Goal: Transaction & Acquisition: Purchase product/service

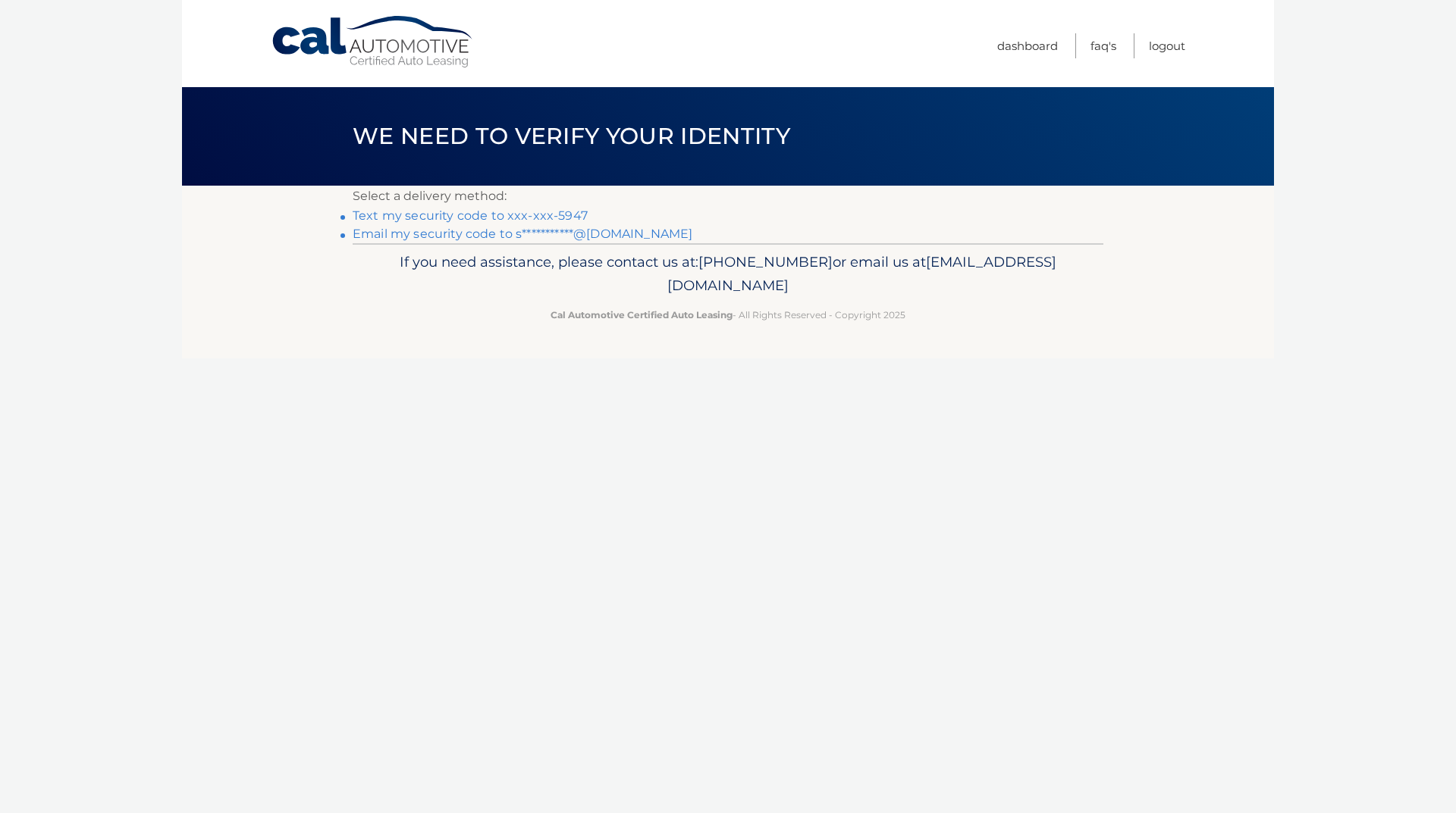
click at [443, 213] on link "Text my security code to xxx-xxx-5947" at bounding box center [471, 215] width 235 height 14
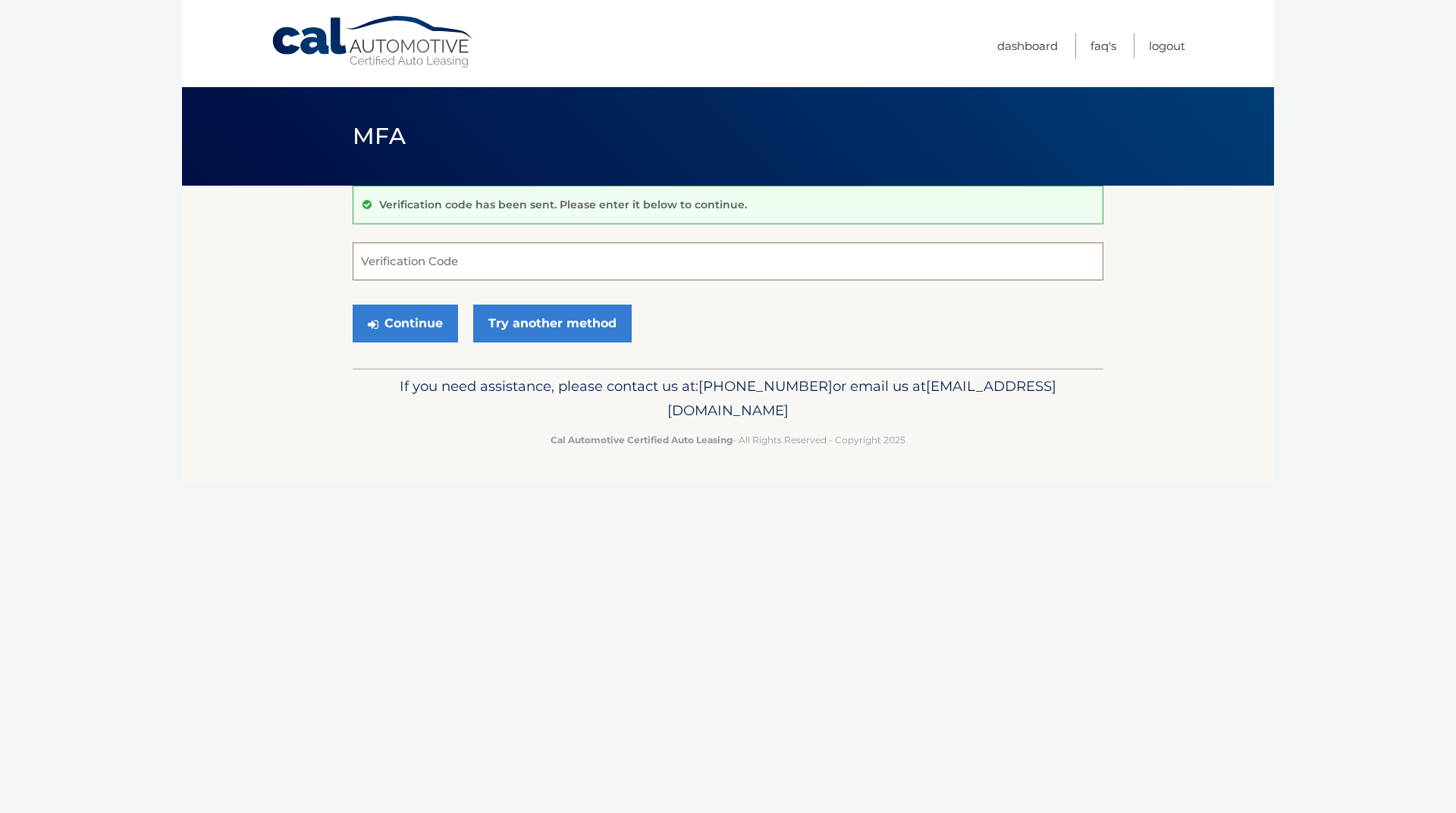
click at [376, 258] on input "Verification Code" at bounding box center [728, 262] width 751 height 38
type input "061937"
click at [417, 319] on button "Continue" at bounding box center [405, 323] width 105 height 38
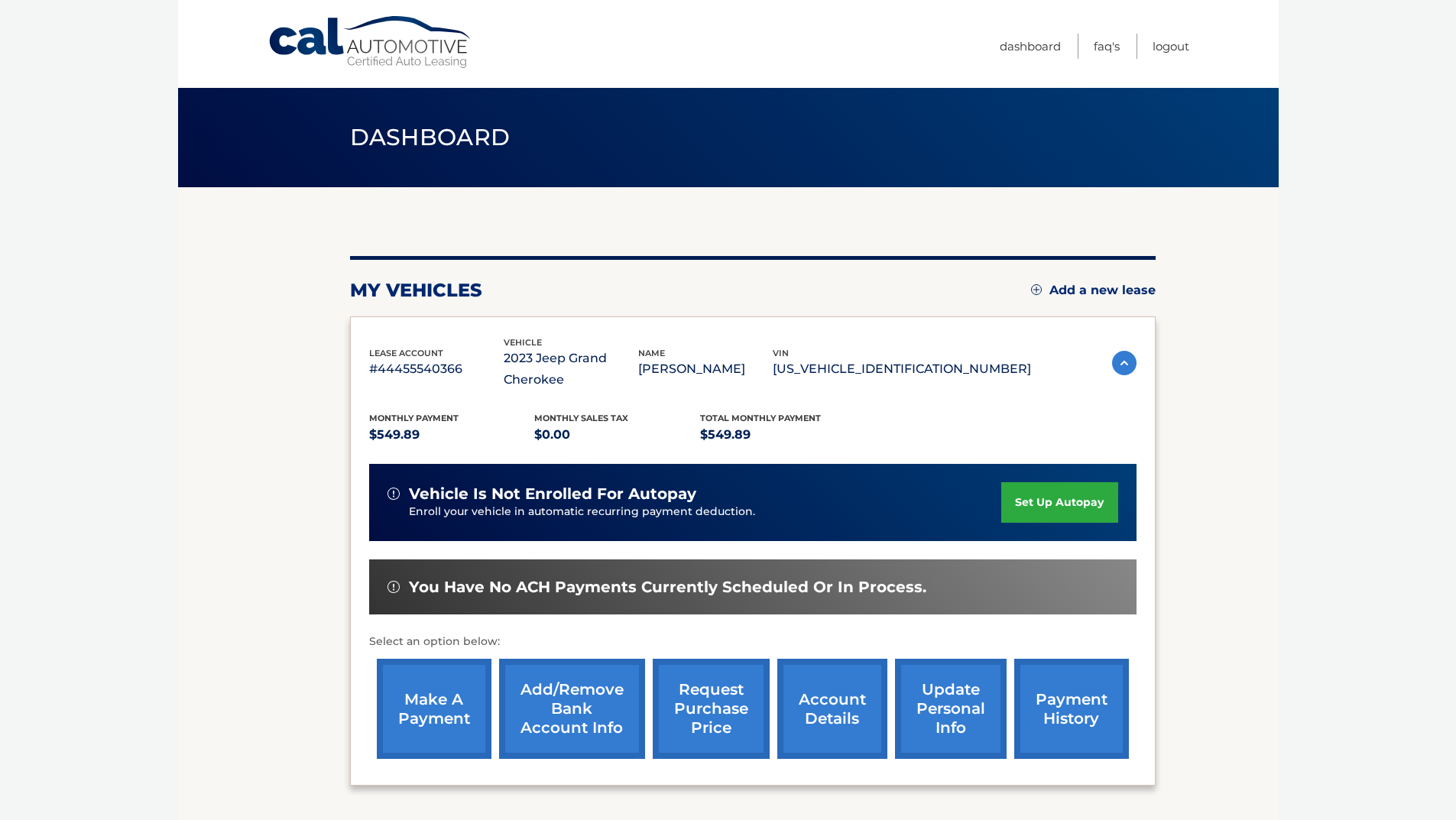
scroll to position [127, 0]
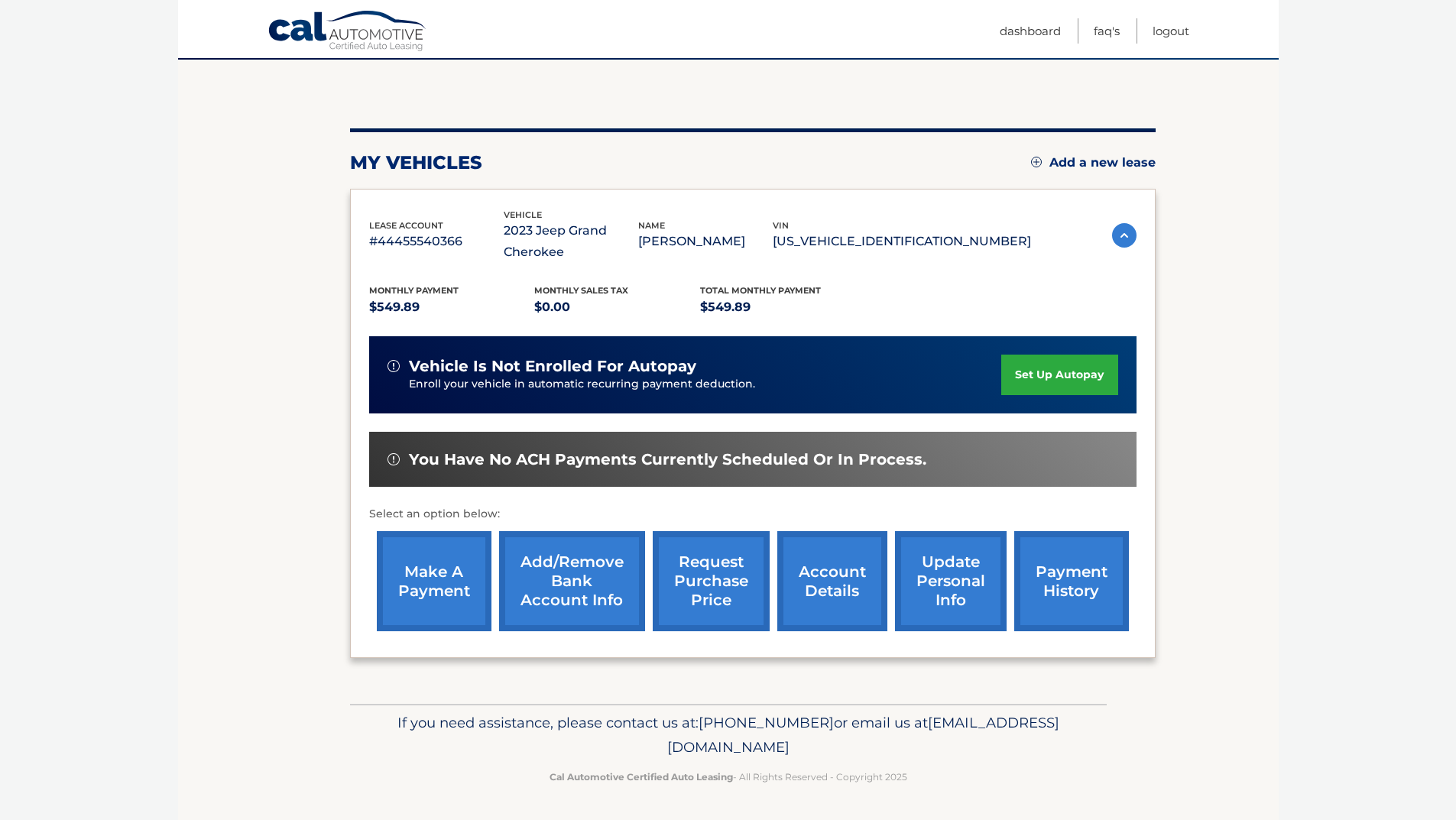
click at [425, 588] on link "make a payment" at bounding box center [434, 581] width 115 height 100
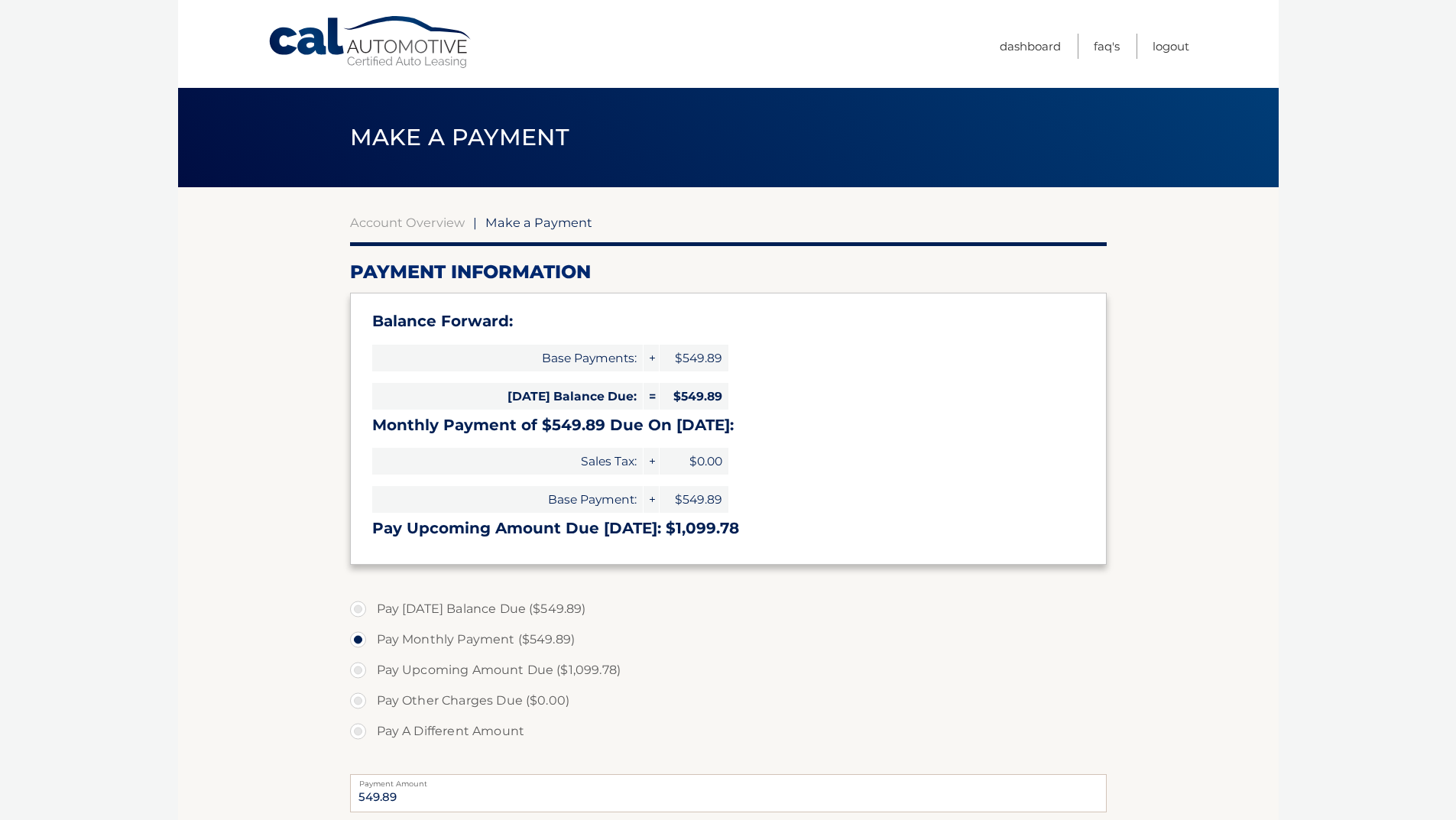
select select "MTA4NWRkZTItODM2OS00NTJhLTg2NTctOGU4OTg4Mjg0N2I3"
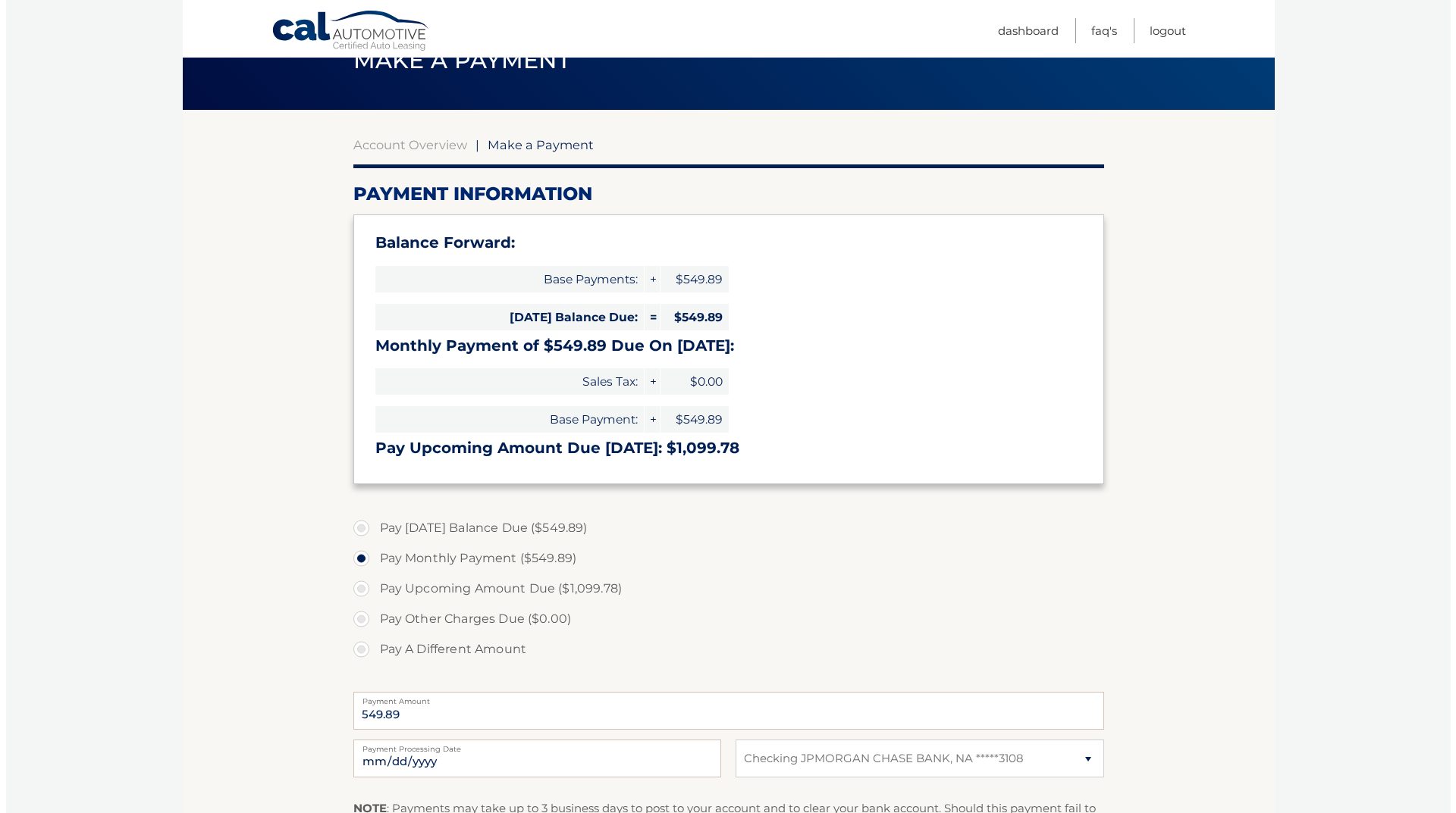
scroll to position [334, 0]
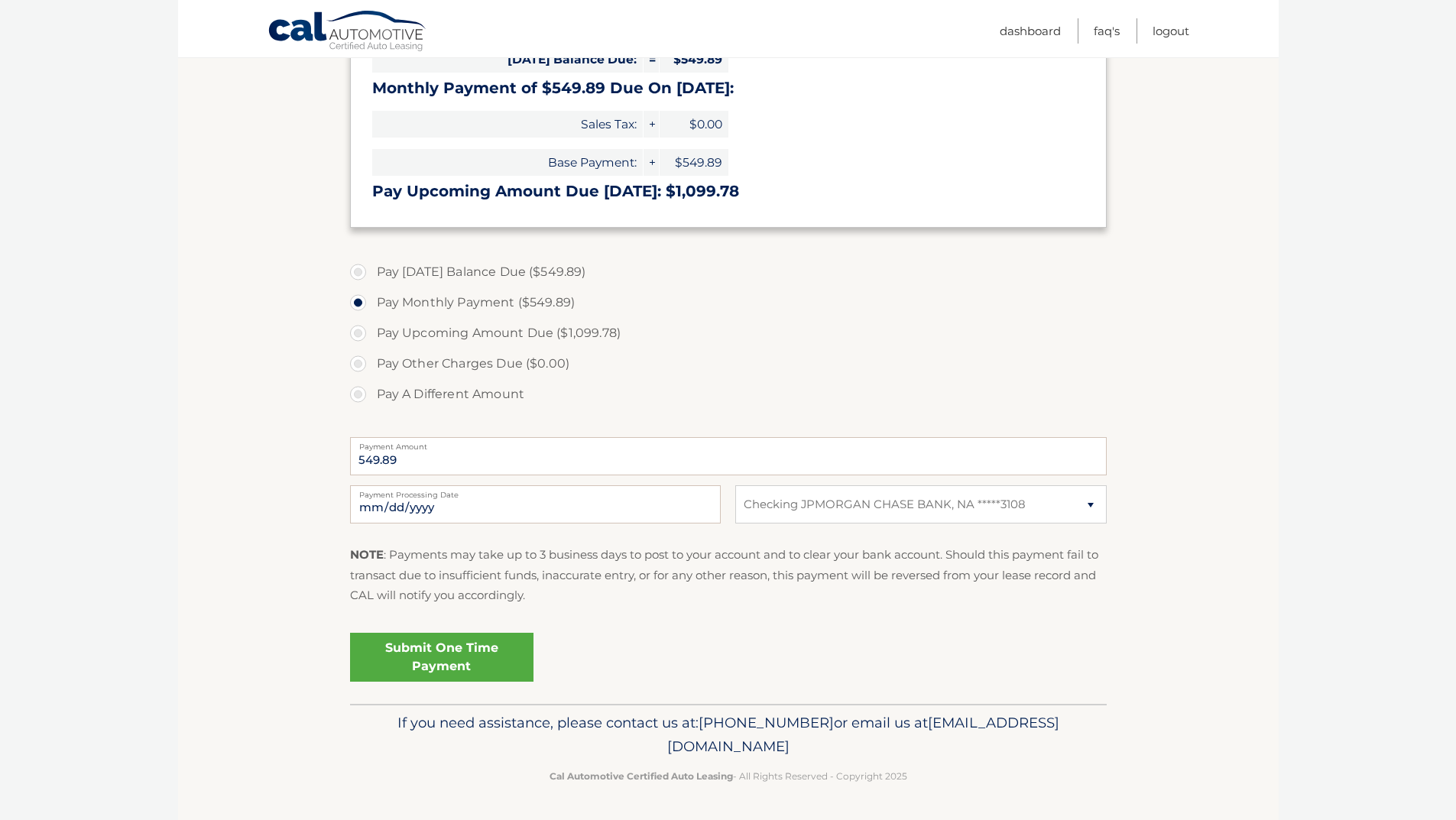
click at [467, 657] on link "Submit One Time Payment" at bounding box center [442, 657] width 184 height 49
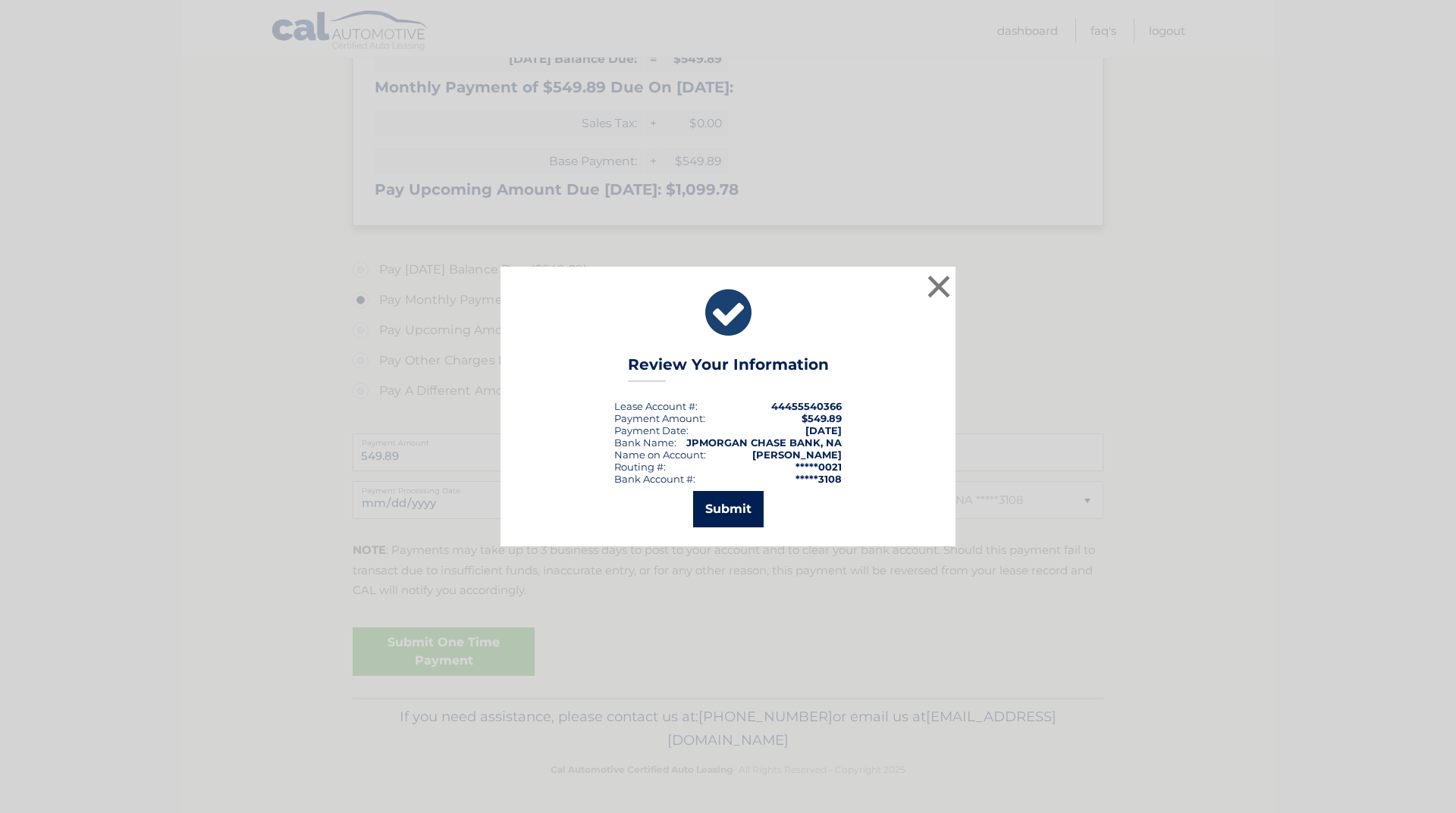
click at [725, 519] on button "Submit" at bounding box center [728, 509] width 70 height 36
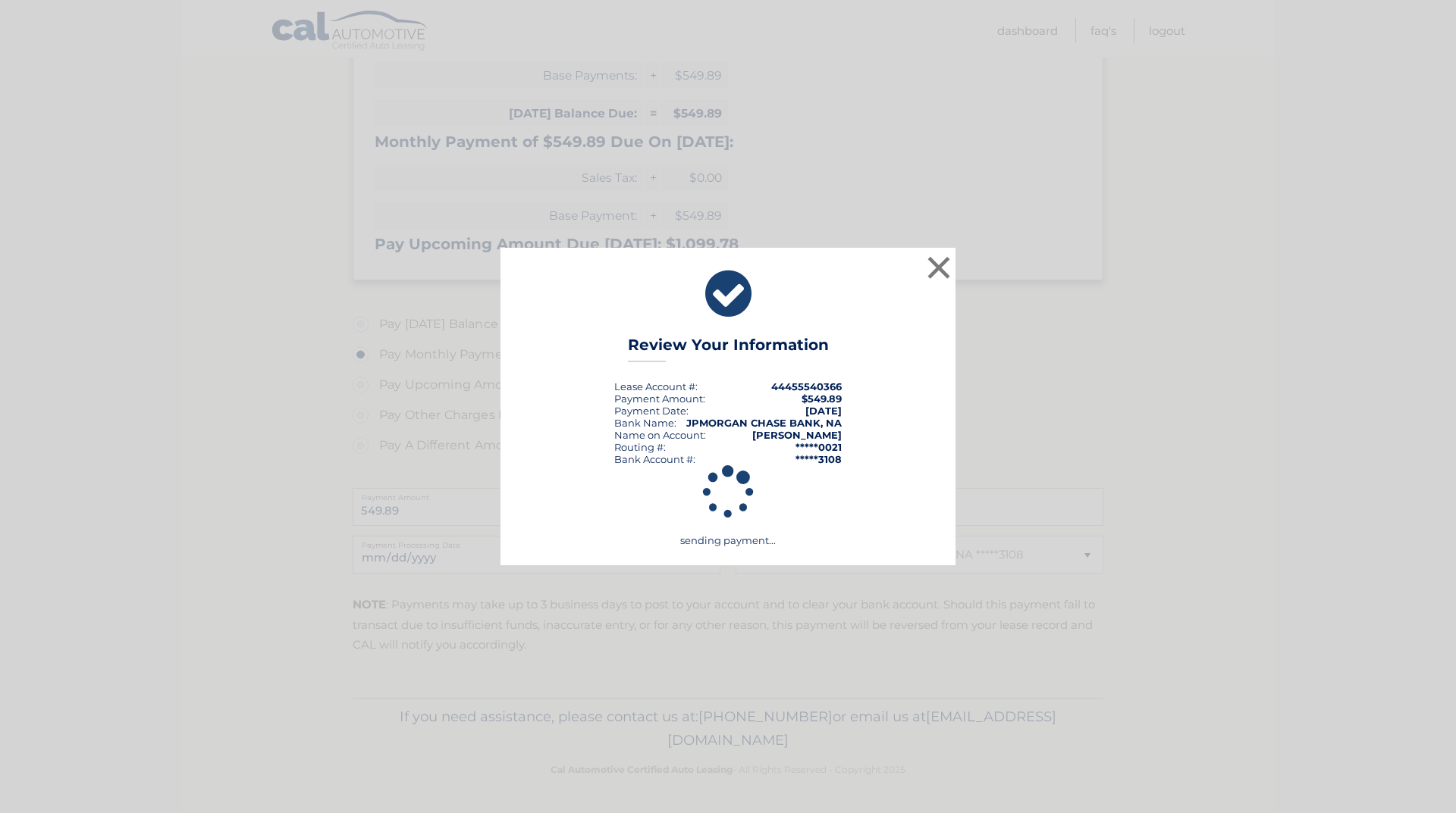
scroll to position [280, 0]
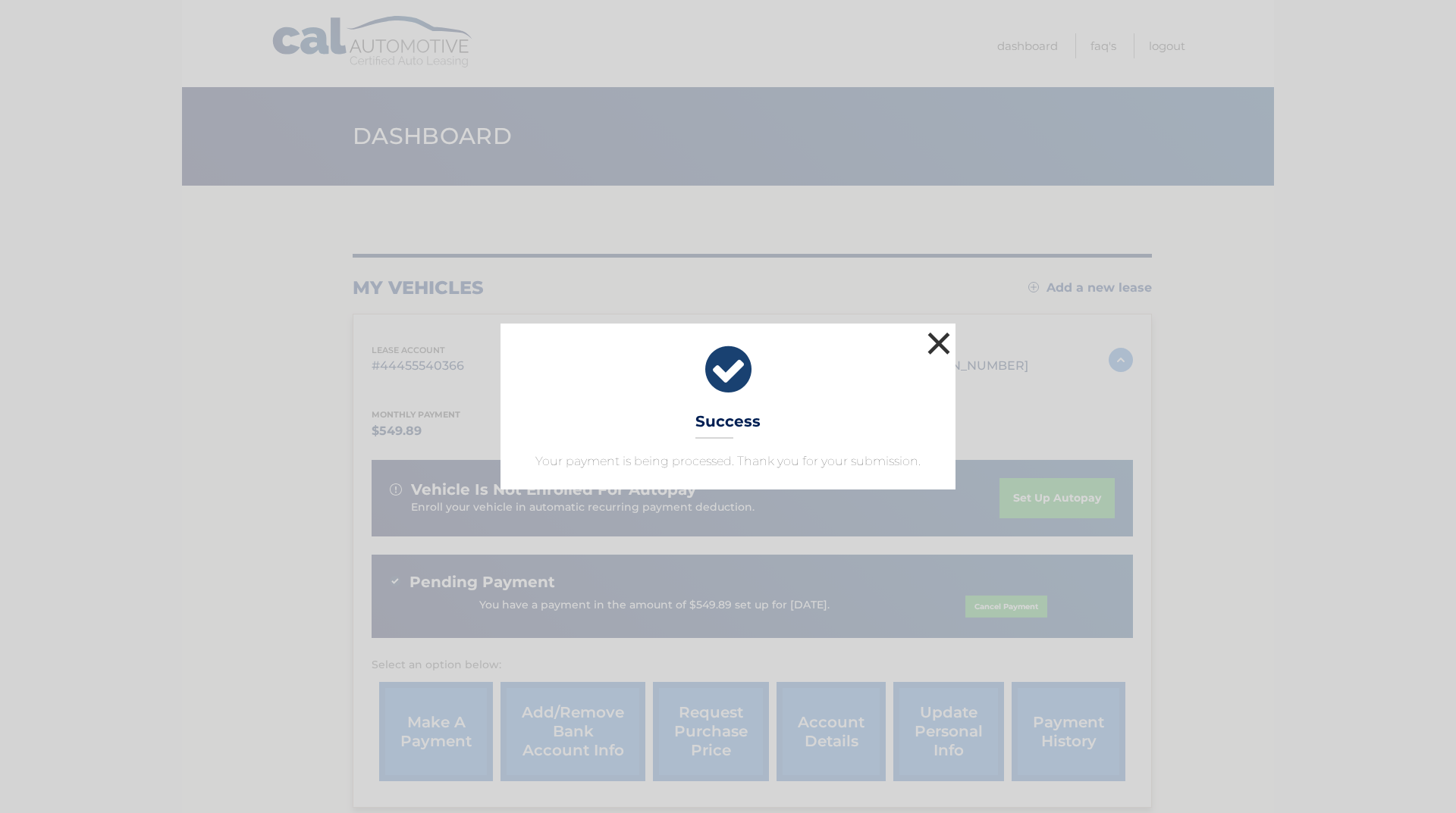
click at [938, 337] on button "×" at bounding box center [939, 343] width 30 height 30
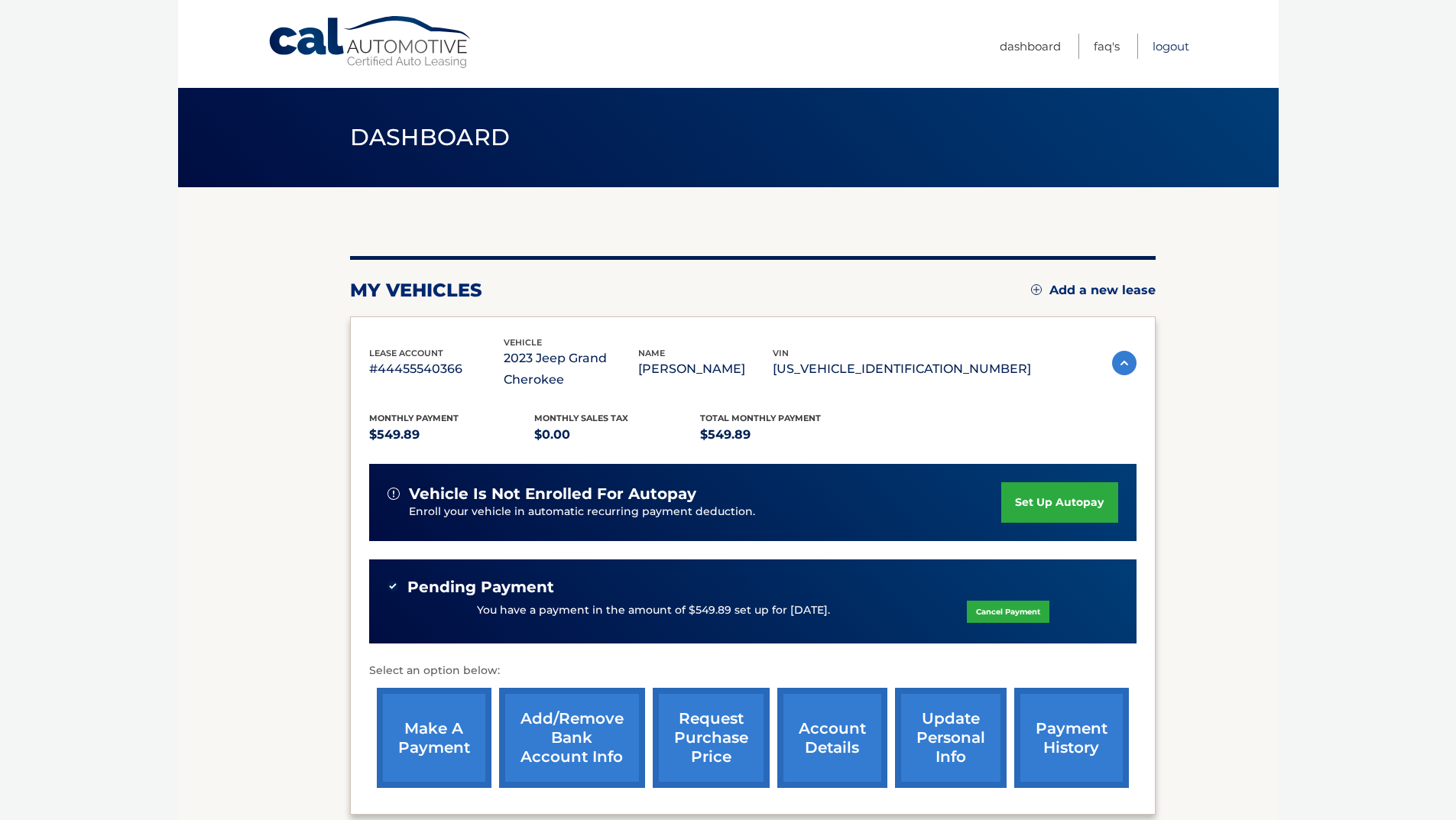
click at [1178, 50] on link "Logout" at bounding box center [1171, 46] width 36 height 25
